Goal: Task Accomplishment & Management: Use online tool/utility

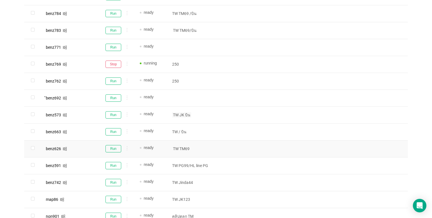
scroll to position [237, 0]
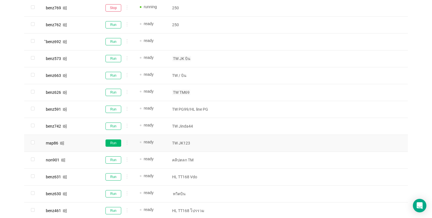
click at [115, 141] on button "Run" at bounding box center [114, 142] width 16 height 7
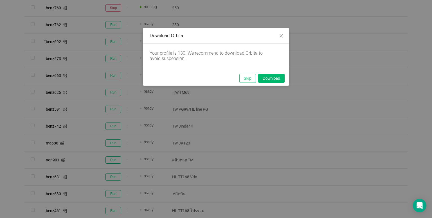
click at [244, 79] on button "Skip" at bounding box center [247, 78] width 17 height 9
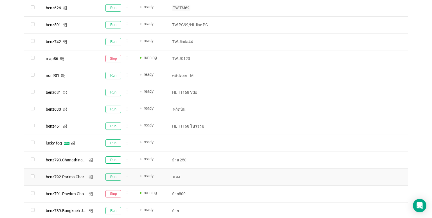
scroll to position [350, 0]
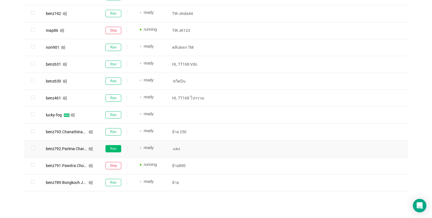
click at [116, 147] on button "Run" at bounding box center [114, 148] width 16 height 7
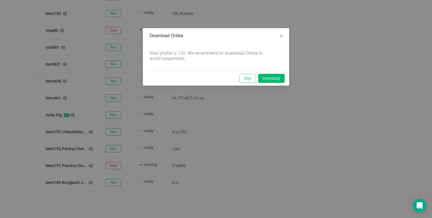
click at [240, 77] on button "Skip" at bounding box center [247, 78] width 17 height 9
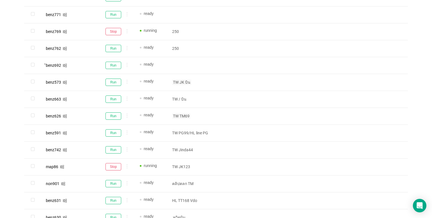
scroll to position [209, 0]
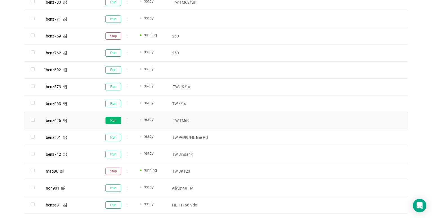
click at [117, 121] on button "Run" at bounding box center [114, 120] width 16 height 7
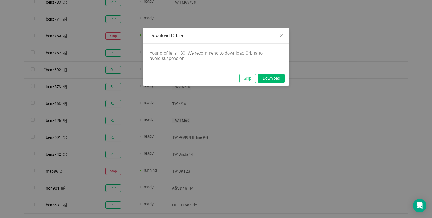
click at [246, 80] on button "Skip" at bounding box center [247, 78] width 17 height 9
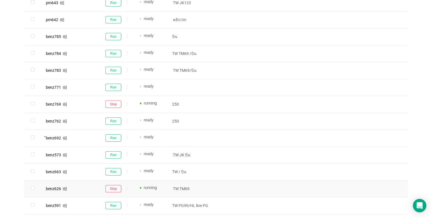
scroll to position [96, 0]
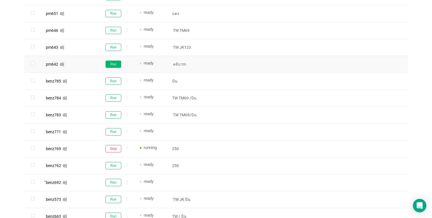
click at [114, 65] on button "Run" at bounding box center [114, 64] width 16 height 7
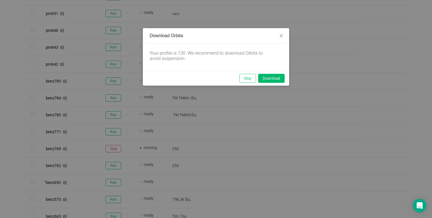
click at [246, 78] on button "Skip" at bounding box center [247, 78] width 17 height 9
